Goal: Task Accomplishment & Management: Manage account settings

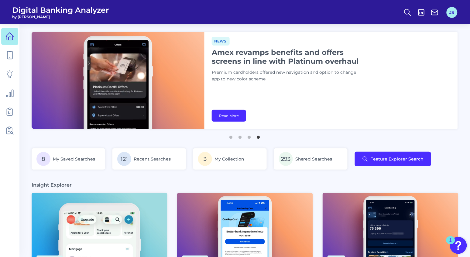
click at [451, 15] on button "JS" at bounding box center [451, 12] width 11 height 11
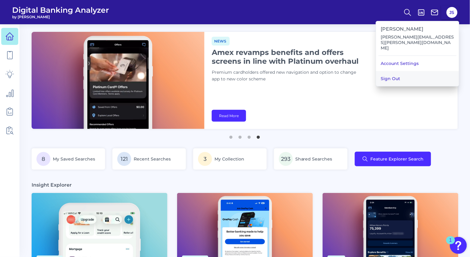
click at [417, 71] on button "Sign Out" at bounding box center [417, 78] width 83 height 15
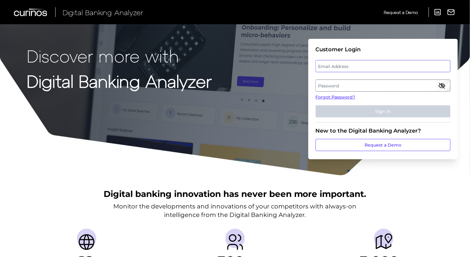
type input "[PERSON_NAME][EMAIL_ADDRESS][PERSON_NAME][DOMAIN_NAME]"
